Goal: Information Seeking & Learning: Check status

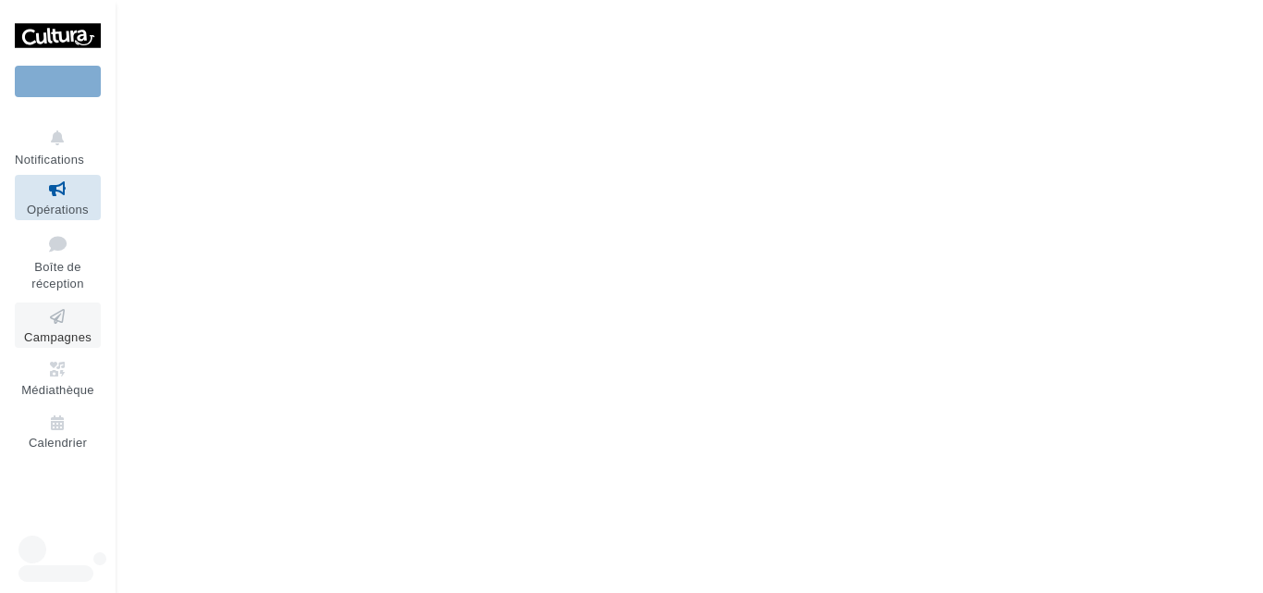
click at [61, 323] on icon at bounding box center [57, 316] width 75 height 21
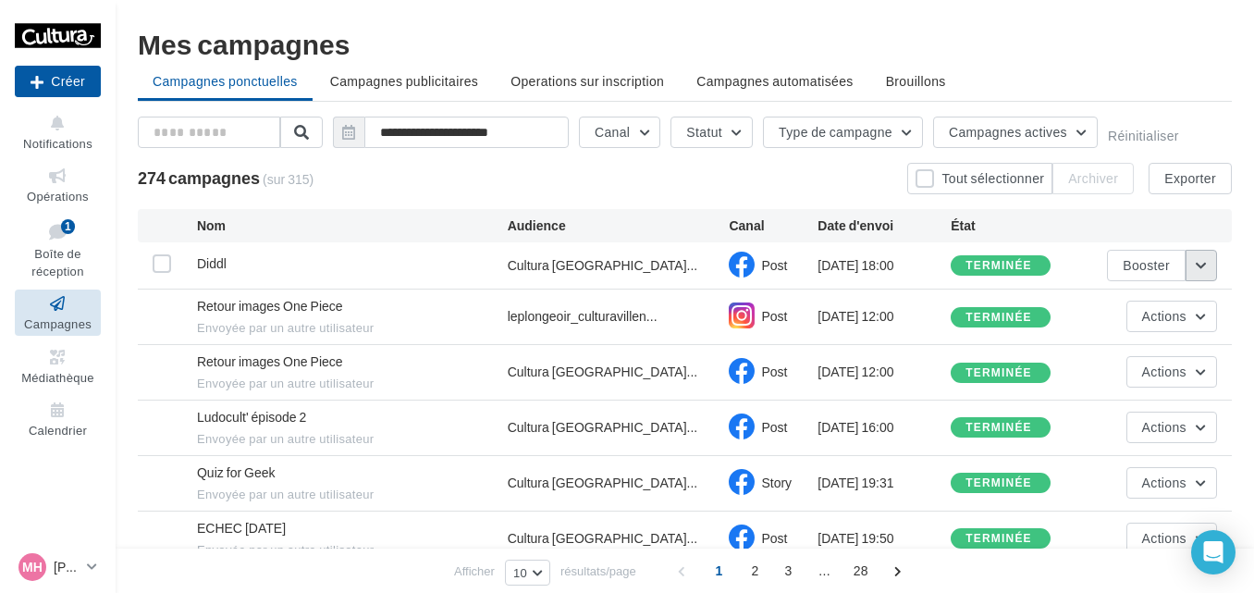
click at [1205, 264] on button "button" at bounding box center [1200, 265] width 31 height 31
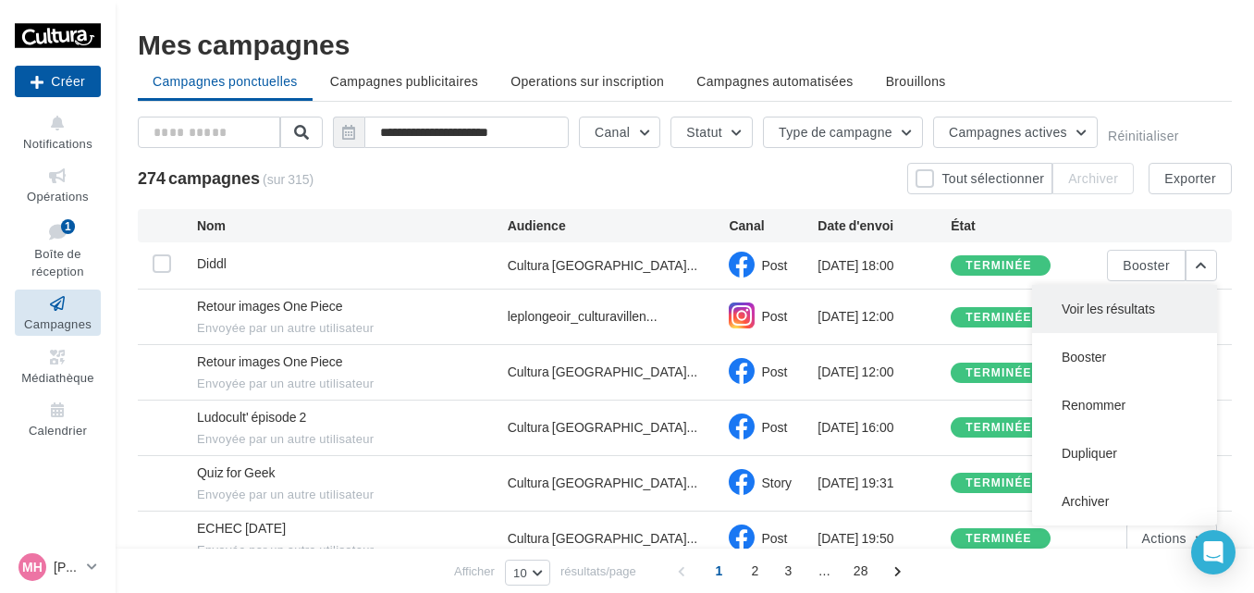
click at [1108, 318] on button "Voir les résultats" at bounding box center [1124, 309] width 185 height 48
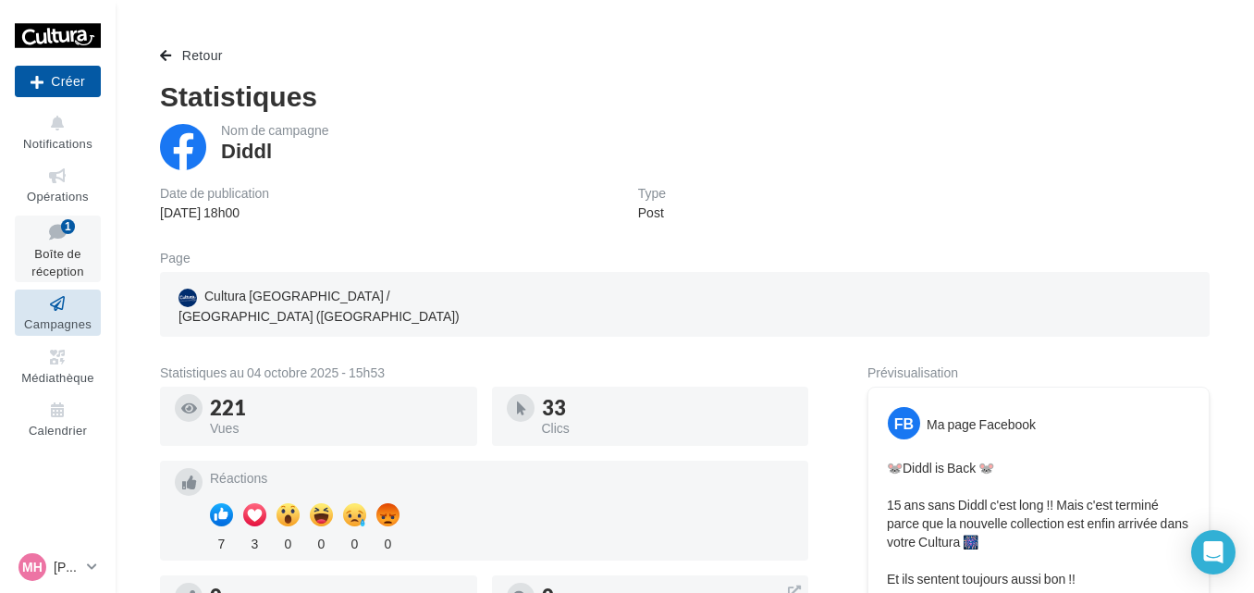
click at [85, 239] on icon at bounding box center [57, 231] width 75 height 25
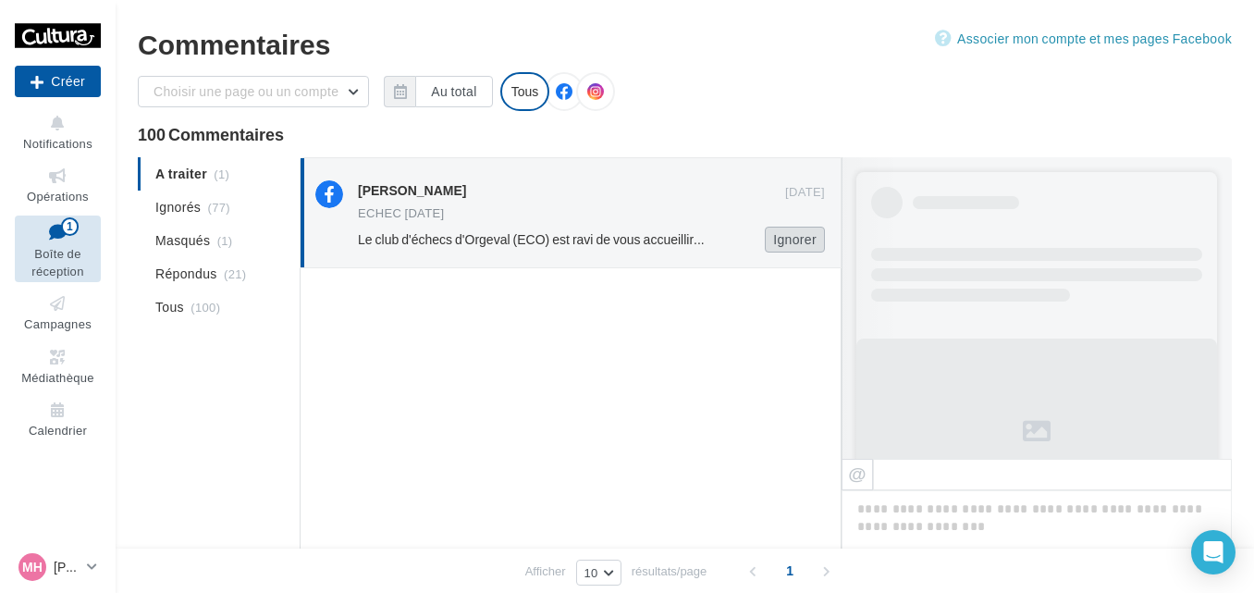
click at [789, 238] on button "Ignorer" at bounding box center [795, 239] width 60 height 26
